Goal: Task Accomplishment & Management: Manage account settings

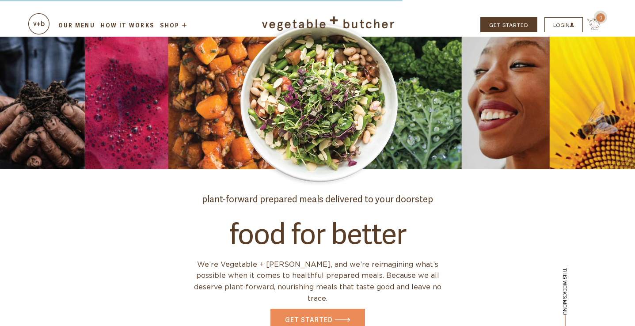
click at [567, 24] on link "LOGIN" at bounding box center [563, 24] width 38 height 15
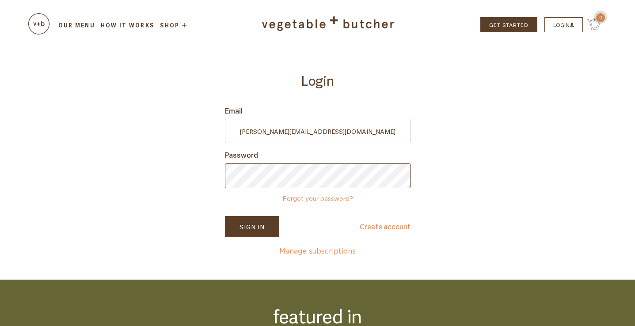
click at [252, 226] on button "Sign In" at bounding box center [252, 226] width 54 height 21
